Goal: Use online tool/utility: Utilize a website feature to perform a specific function

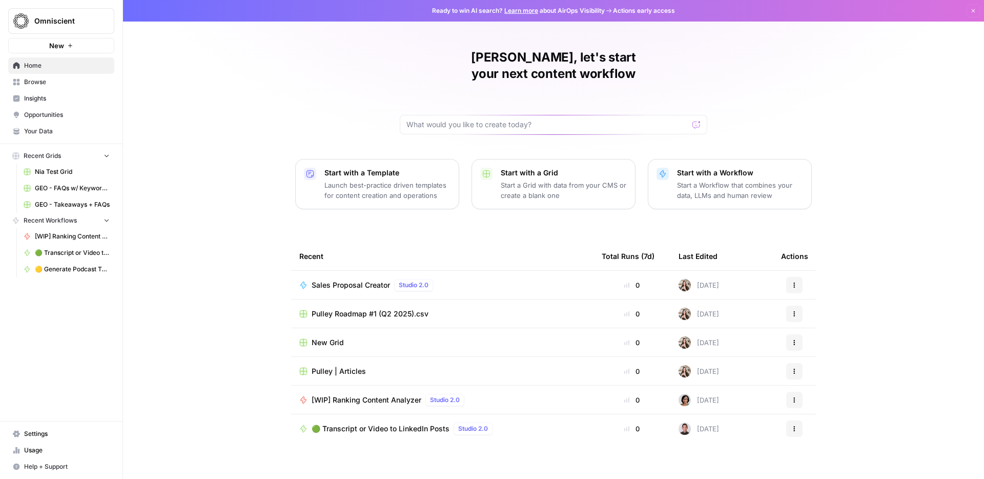
click at [64, 253] on span "🟢 Transcript or Video to LinkedIn Posts" at bounding box center [72, 252] width 75 height 9
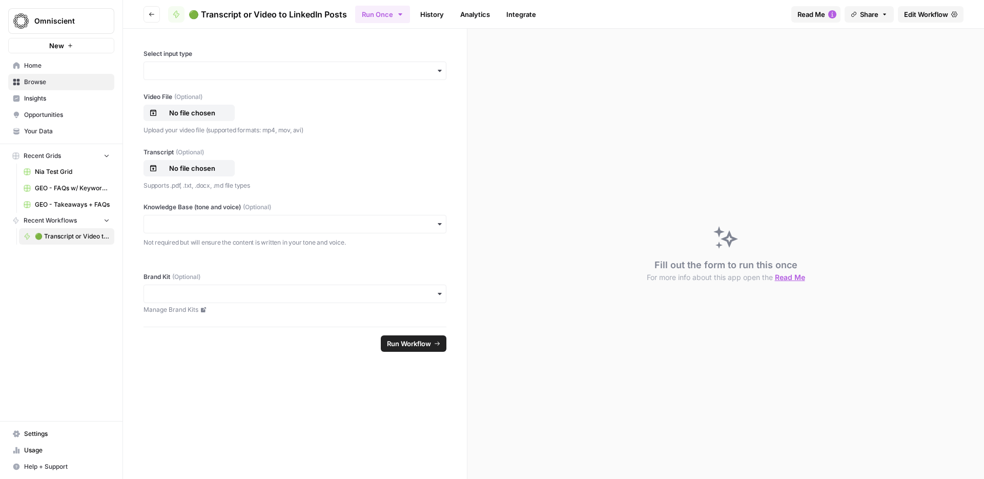
click at [49, 73] on link "Home" at bounding box center [61, 65] width 106 height 16
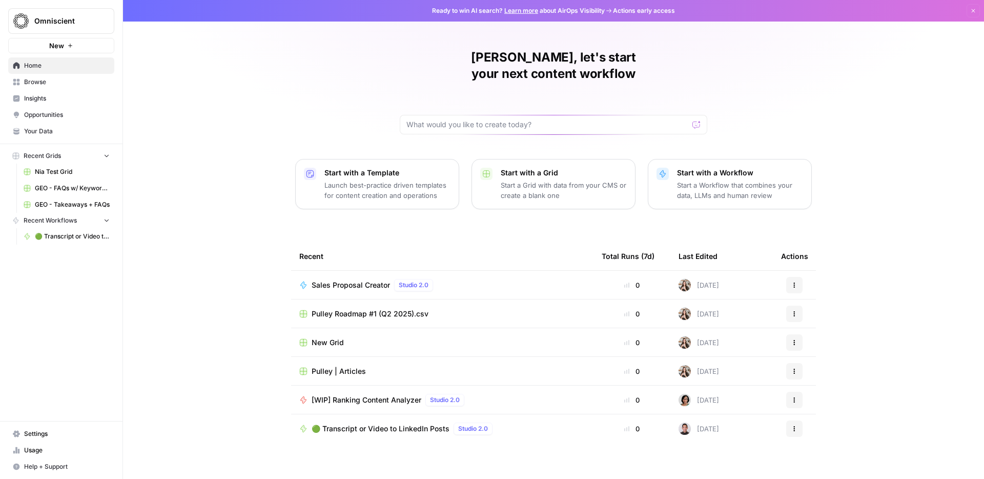
scroll to position [12, 0]
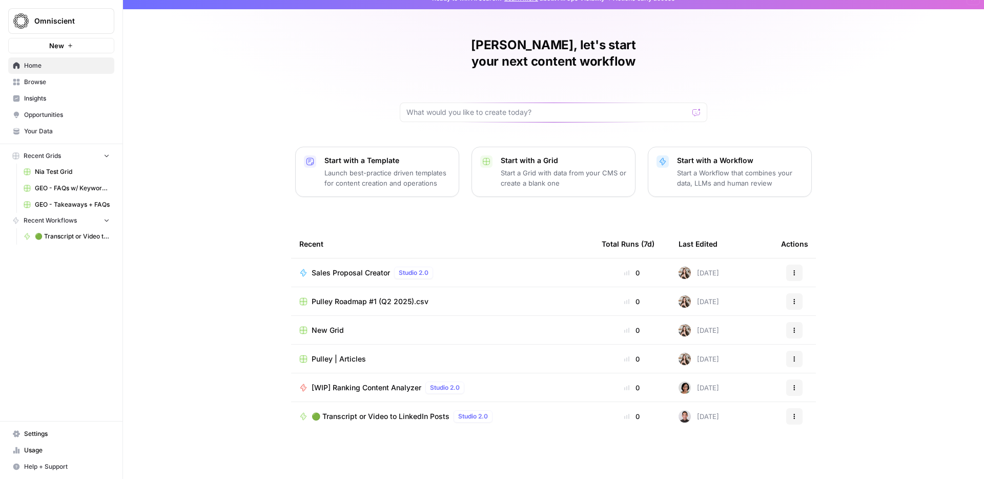
click at [376, 411] on span "🟢 Transcript or Video to LinkedIn Posts" at bounding box center [381, 416] width 138 height 10
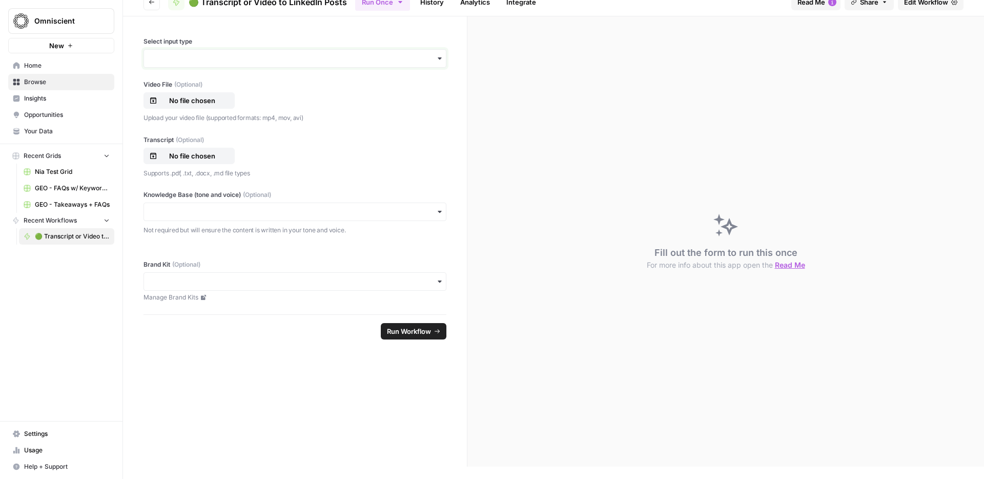
click at [213, 55] on input "Select input type" at bounding box center [295, 58] width 290 height 10
click at [194, 105] on div "Transcript" at bounding box center [295, 105] width 302 height 19
click at [193, 151] on p "No file chosen" at bounding box center [192, 156] width 66 height 10
click at [250, 209] on input "Knowledge Base (tone and voice) (Optional)" at bounding box center [295, 212] width 290 height 10
click at [309, 179] on div "Select input type Video File (Optional) No file chosen Upload your video file (…" at bounding box center [295, 165] width 344 height 298
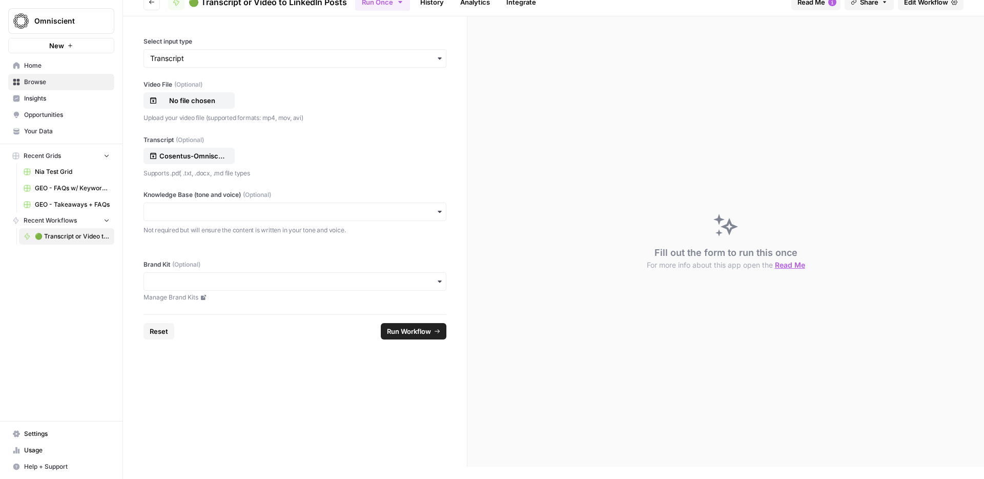
click at [425, 330] on span "Run Workflow" at bounding box center [409, 331] width 44 height 10
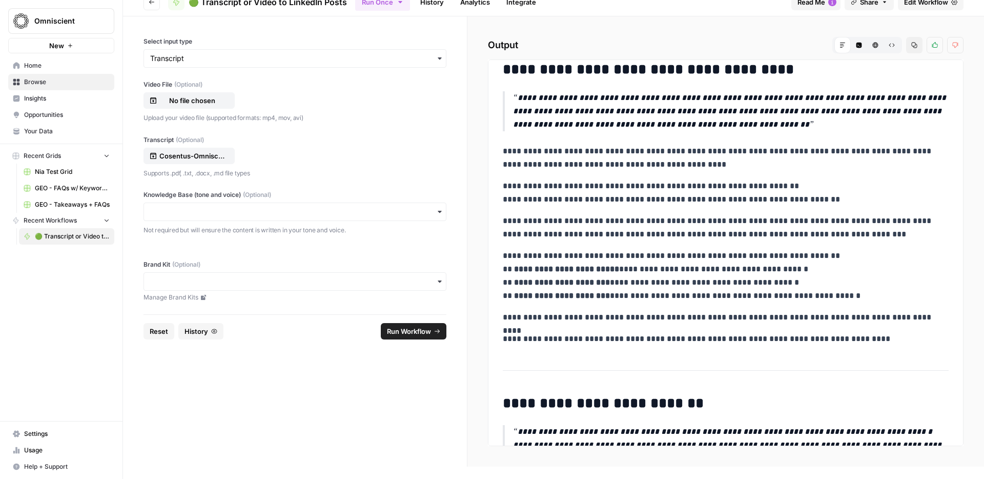
scroll to position [985, 0]
